Goal: Task Accomplishment & Management: Use online tool/utility

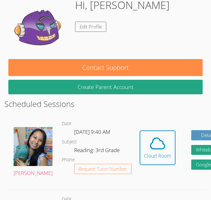
scroll to position [74, 0]
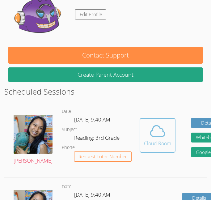
click at [140, 148] on button "Cloud Room" at bounding box center [158, 135] width 36 height 35
click at [149, 136] on icon at bounding box center [157, 130] width 17 height 17
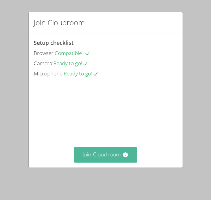
click at [120, 157] on button "Join Cloudroom" at bounding box center [105, 154] width 63 height 15
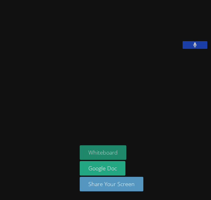
click at [80, 152] on button "Whiteboard" at bounding box center [103, 152] width 47 height 15
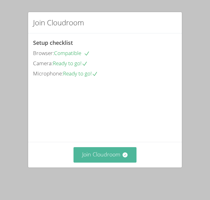
click at [113, 157] on button "Join Cloudroom" at bounding box center [105, 154] width 63 height 15
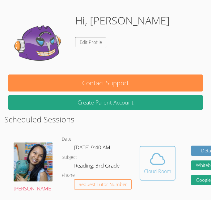
scroll to position [49, 0]
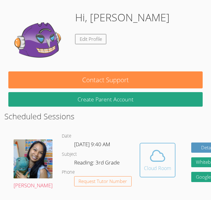
click at [144, 166] on div "Cloud Room" at bounding box center [157, 167] width 27 height 7
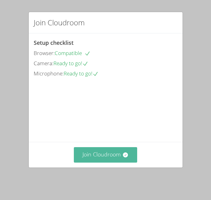
click at [106, 155] on button "Join Cloudroom" at bounding box center [105, 154] width 63 height 15
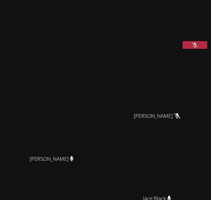
click at [94, 163] on div "[PERSON_NAME]" at bounding box center [53, 164] width 103 height 25
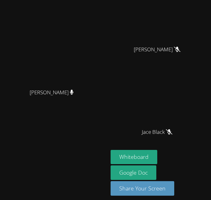
scroll to position [87, 0]
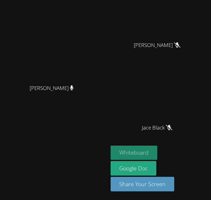
click at [142, 150] on button "Whiteboard" at bounding box center [134, 153] width 47 height 15
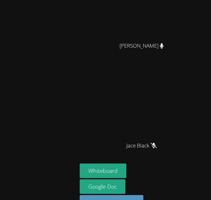
drag, startPoint x: 78, startPoint y: 34, endPoint x: 38, endPoint y: 105, distance: 81.7
click at [38, 105] on div "[PERSON_NAME] [PERSON_NAME] [PERSON_NAME] [PERSON_NAME] [PERSON_NAME] Whiteboar…" at bounding box center [105, 13] width 211 height 200
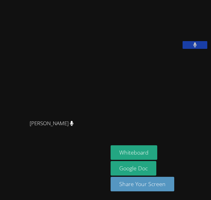
scroll to position [0, 0]
